Goal: Information Seeking & Learning: Learn about a topic

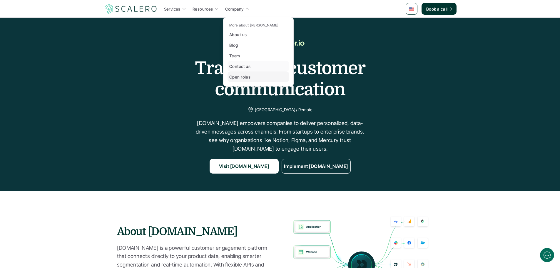
click at [242, 78] on p "Open roles" at bounding box center [239, 77] width 21 height 6
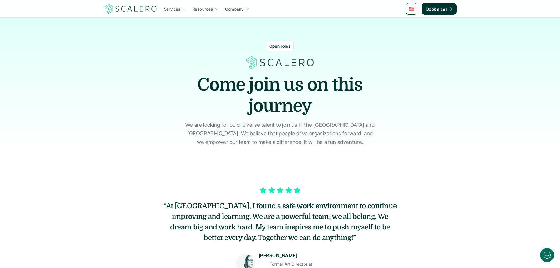
click at [287, 40] on div "Open roles Come join us on this journey We are looking for bold, diverse talent…" at bounding box center [280, 85] width 353 height 123
click at [275, 49] on p "Open roles" at bounding box center [280, 46] width 21 height 6
click at [280, 45] on p "Open roles" at bounding box center [280, 46] width 21 height 6
click at [310, 86] on h1 "Come join us on this journey" at bounding box center [280, 95] width 177 height 42
click at [293, 72] on div "Open roles Come join us on this journey We are looking for bold, diverse talent…" at bounding box center [280, 85] width 353 height 123
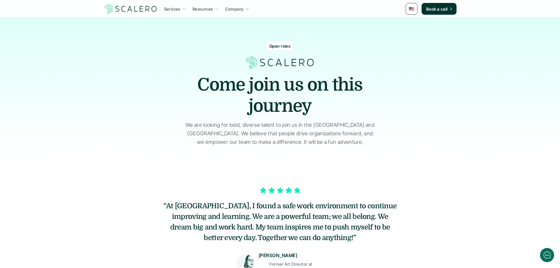
click at [288, 43] on div "Open roles" at bounding box center [280, 46] width 28 height 10
click at [281, 62] on img at bounding box center [280, 62] width 71 height 14
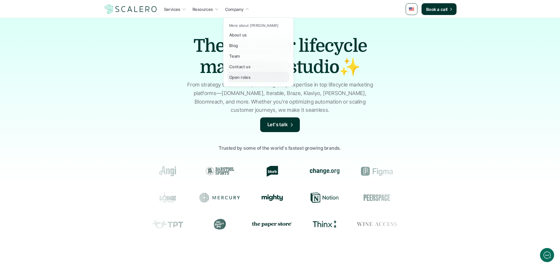
click at [239, 79] on p "Open roles" at bounding box center [239, 77] width 21 height 6
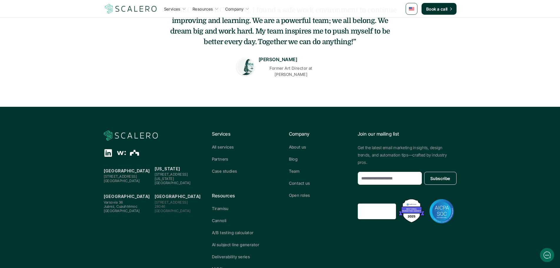
scroll to position [220, 0]
